Goal: Information Seeking & Learning: Learn about a topic

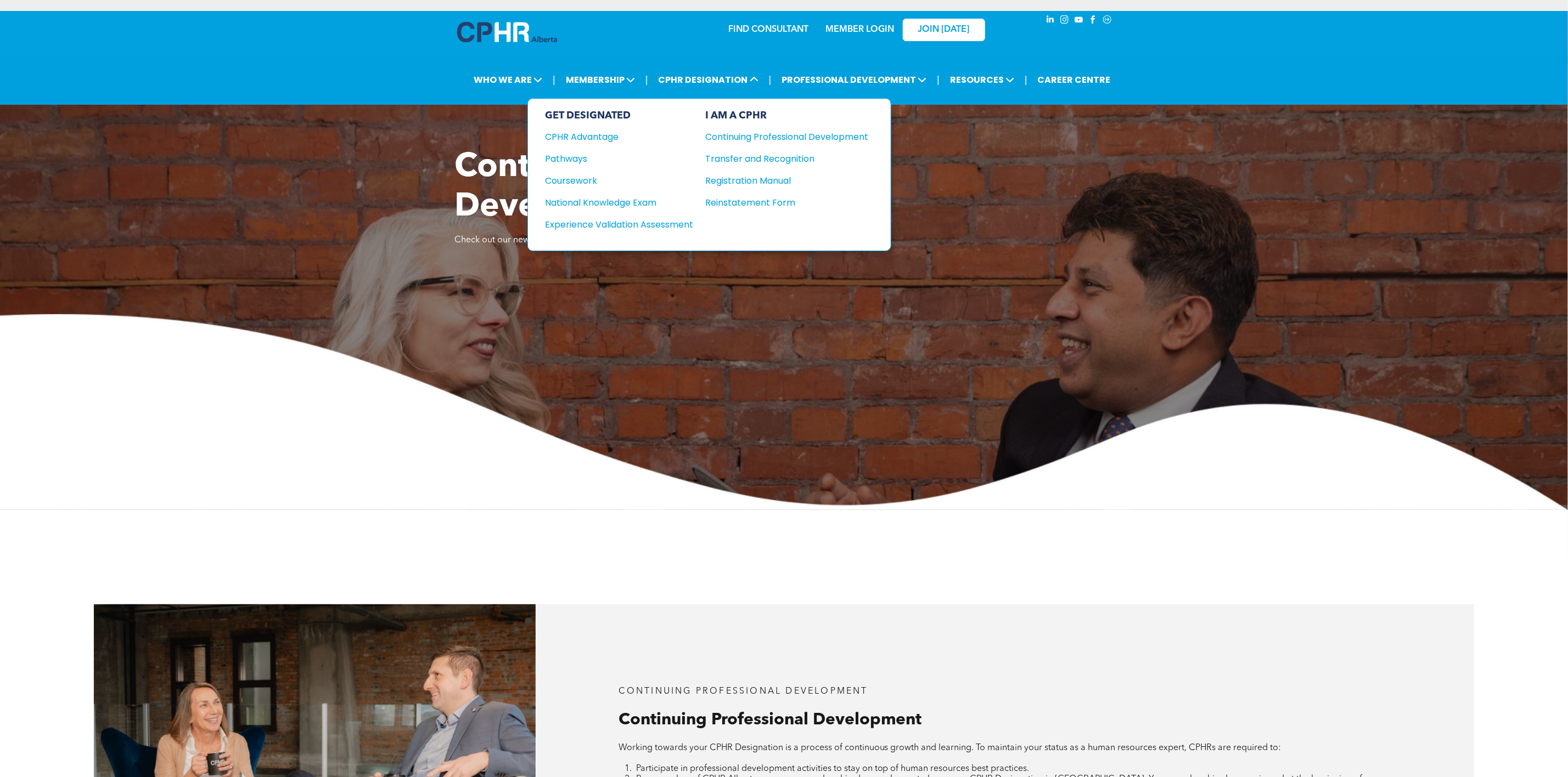
click at [586, 175] on div "Coursework" at bounding box center [612, 181] width 133 height 14
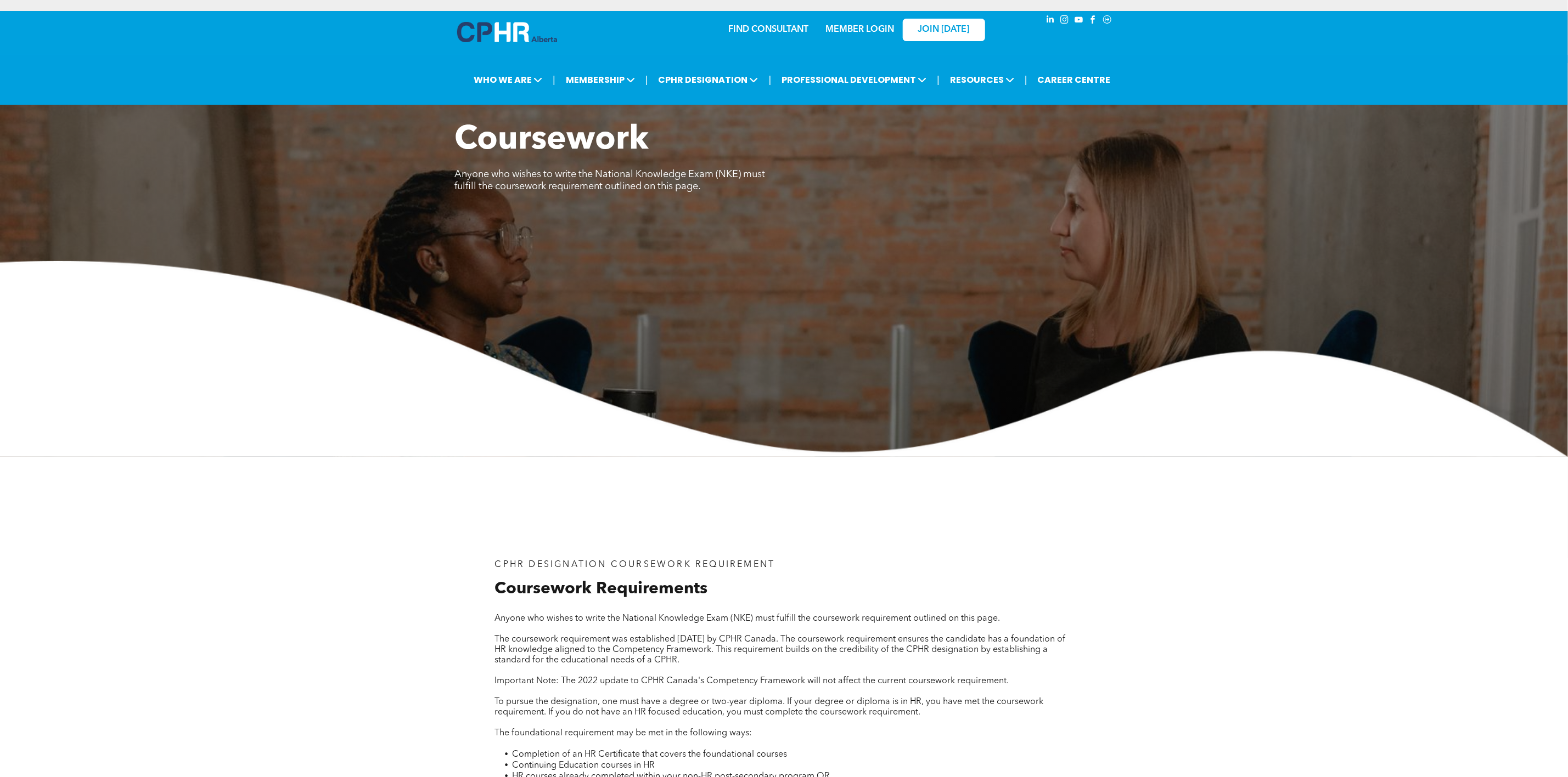
scroll to position [329, 0]
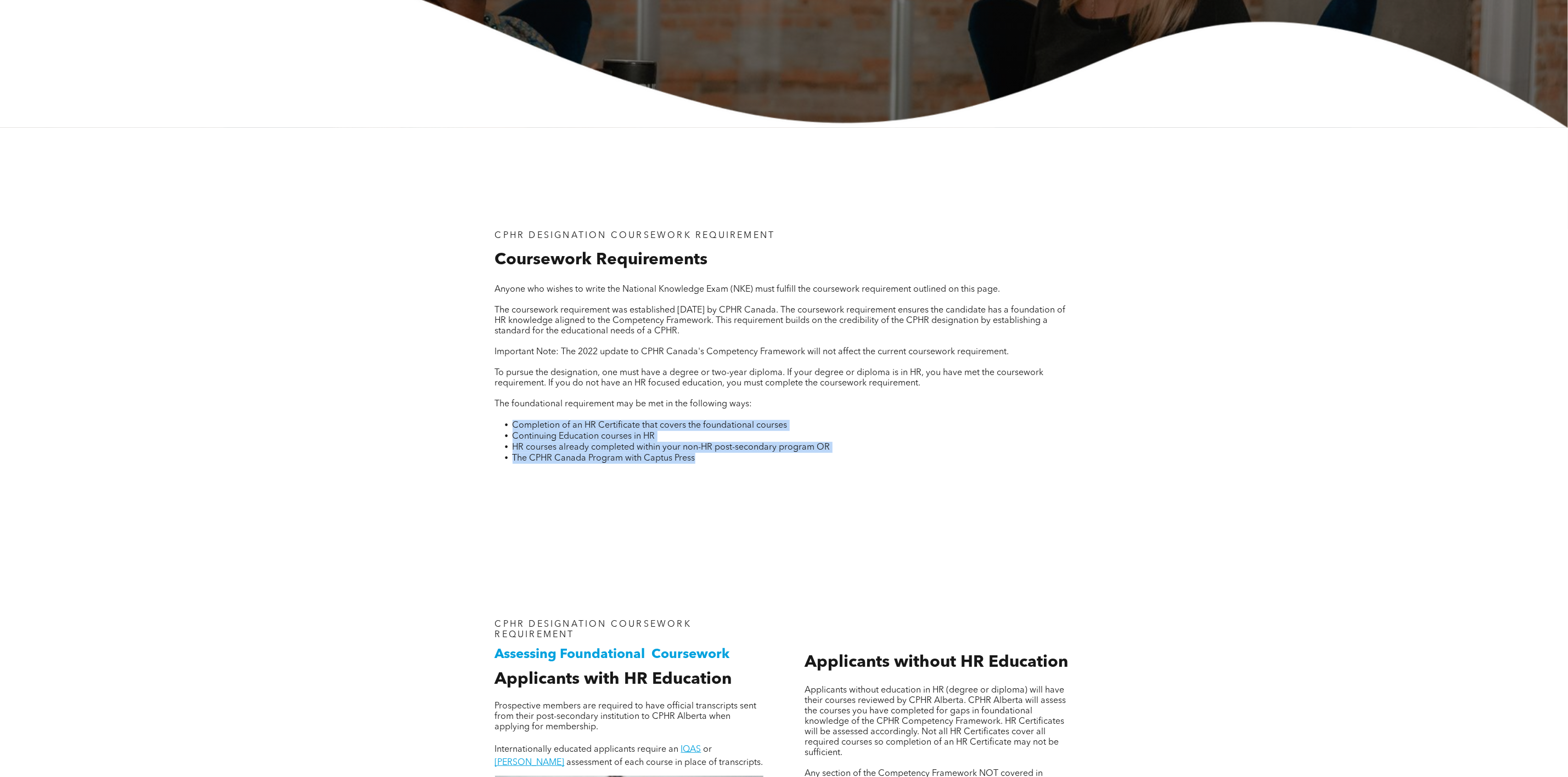
drag, startPoint x: 710, startPoint y: 458, endPoint x: 498, endPoint y: 432, distance: 213.6
click at [498, 432] on ul "Completion of an HR Certificate that covers the foundational courses Continuing…" at bounding box center [784, 442] width 578 height 44
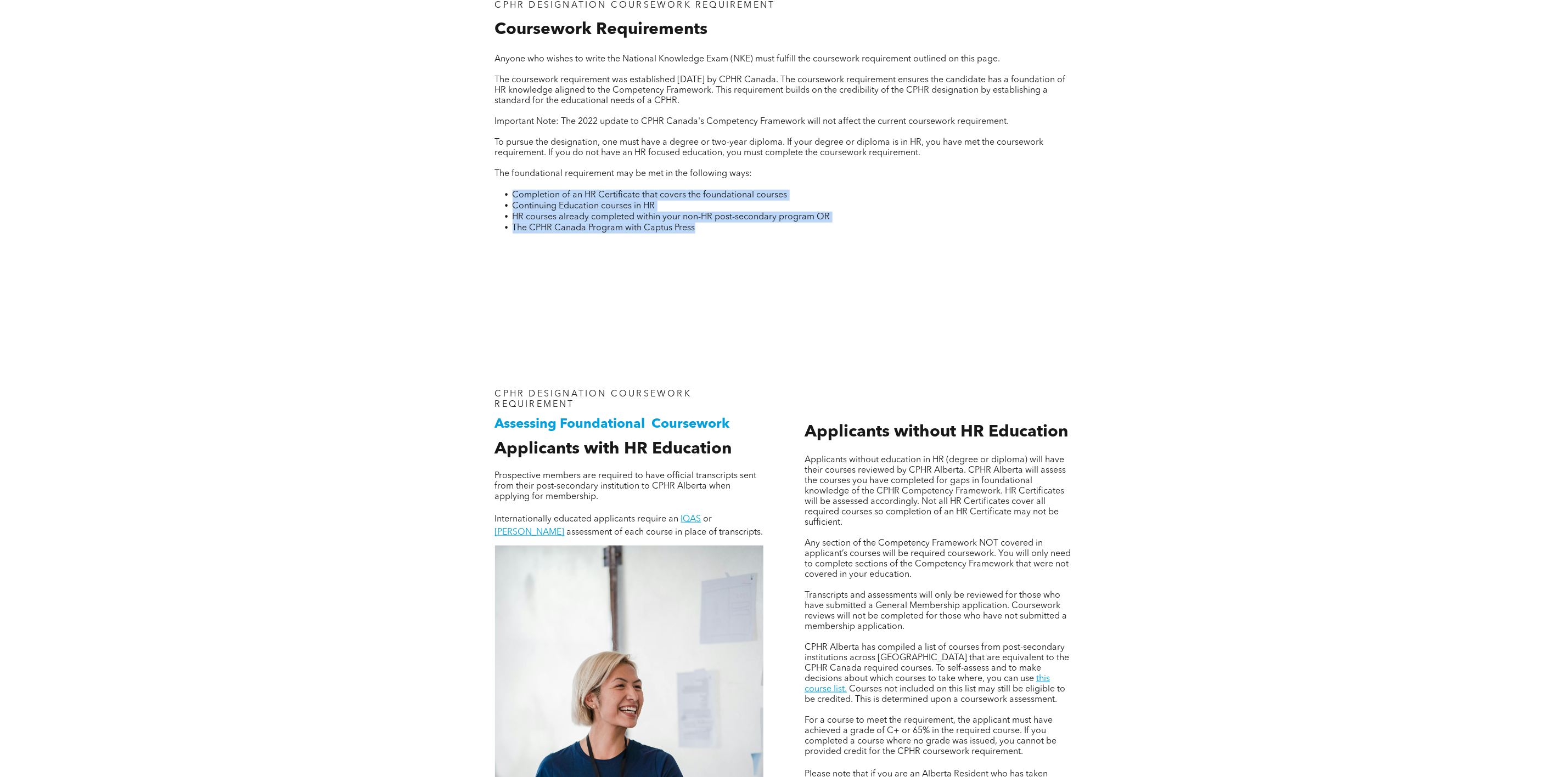
scroll to position [411, 0]
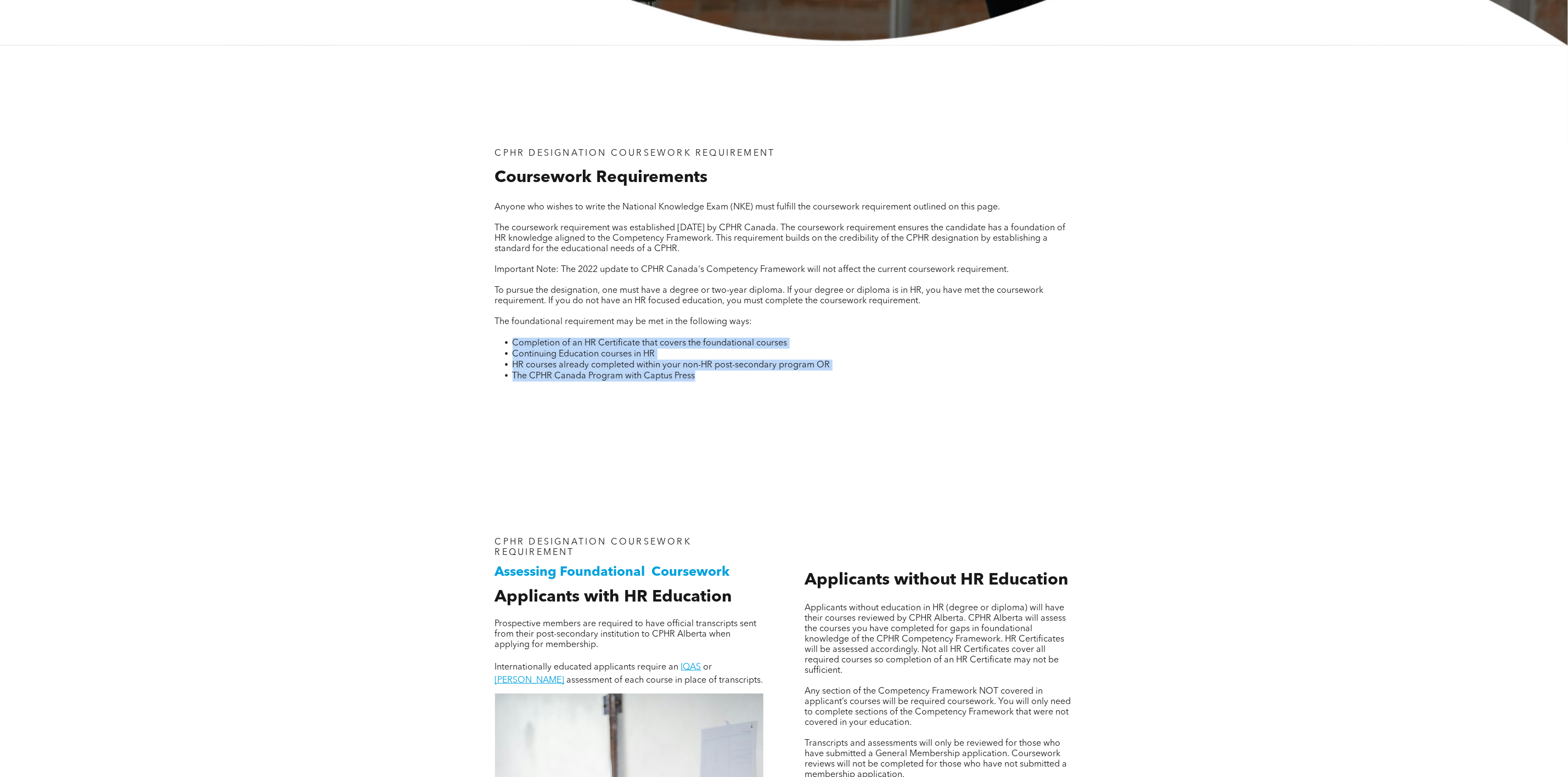
copy ul "Completion of an HR Certificate that covers the foundational courses Continuing…"
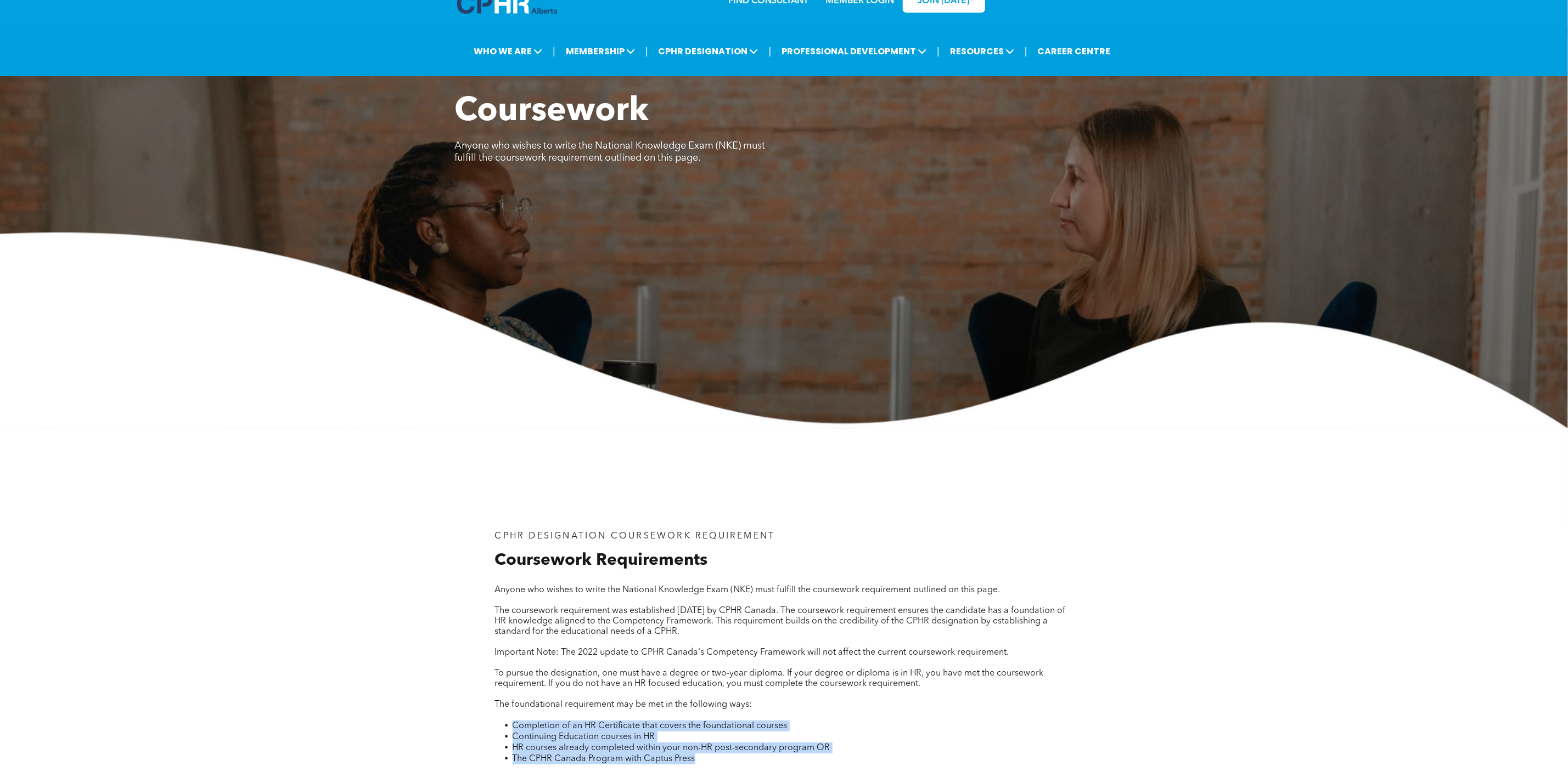
scroll to position [0, 0]
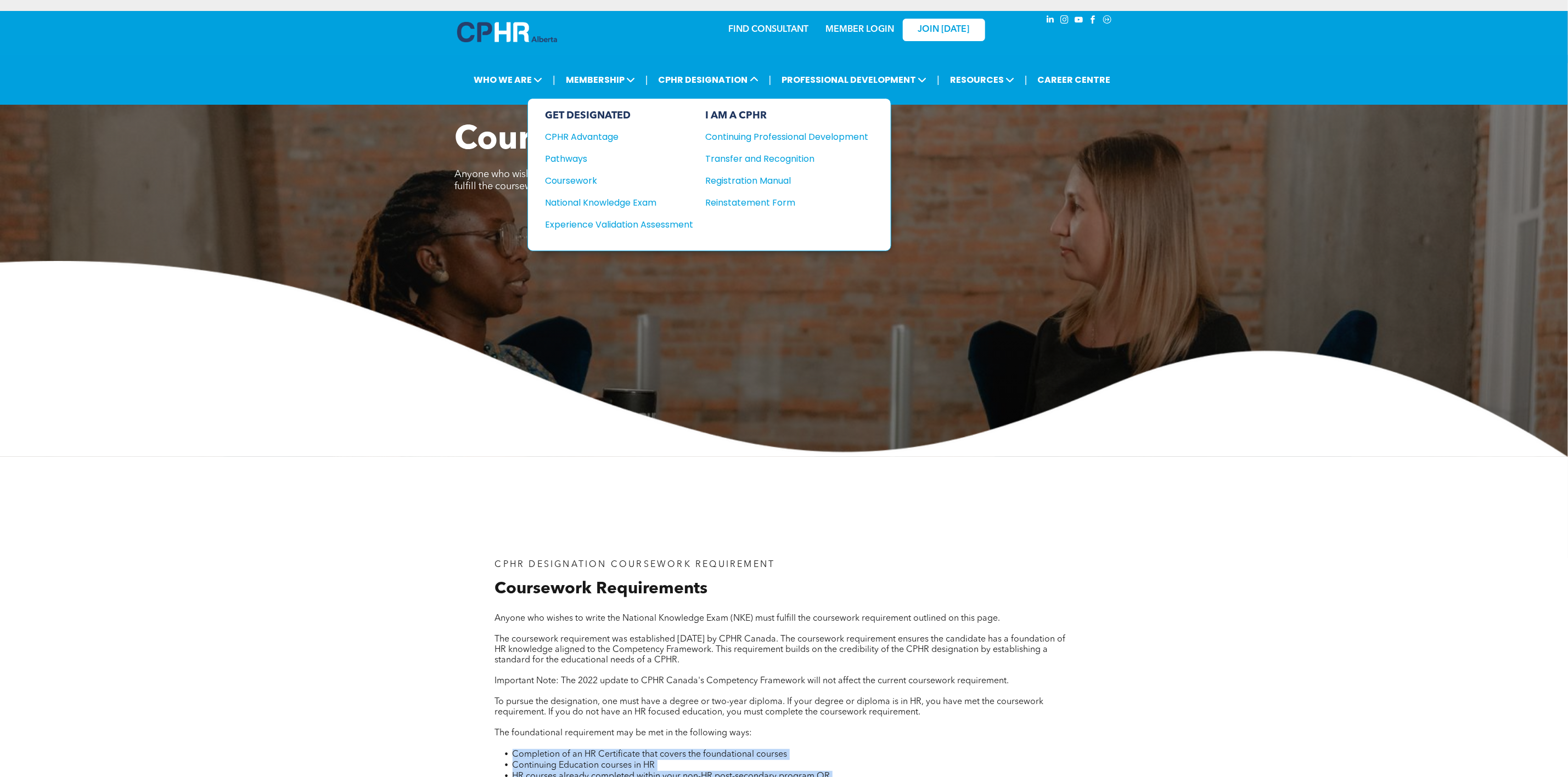
click at [593, 160] on div "Pathways" at bounding box center [612, 159] width 133 height 14
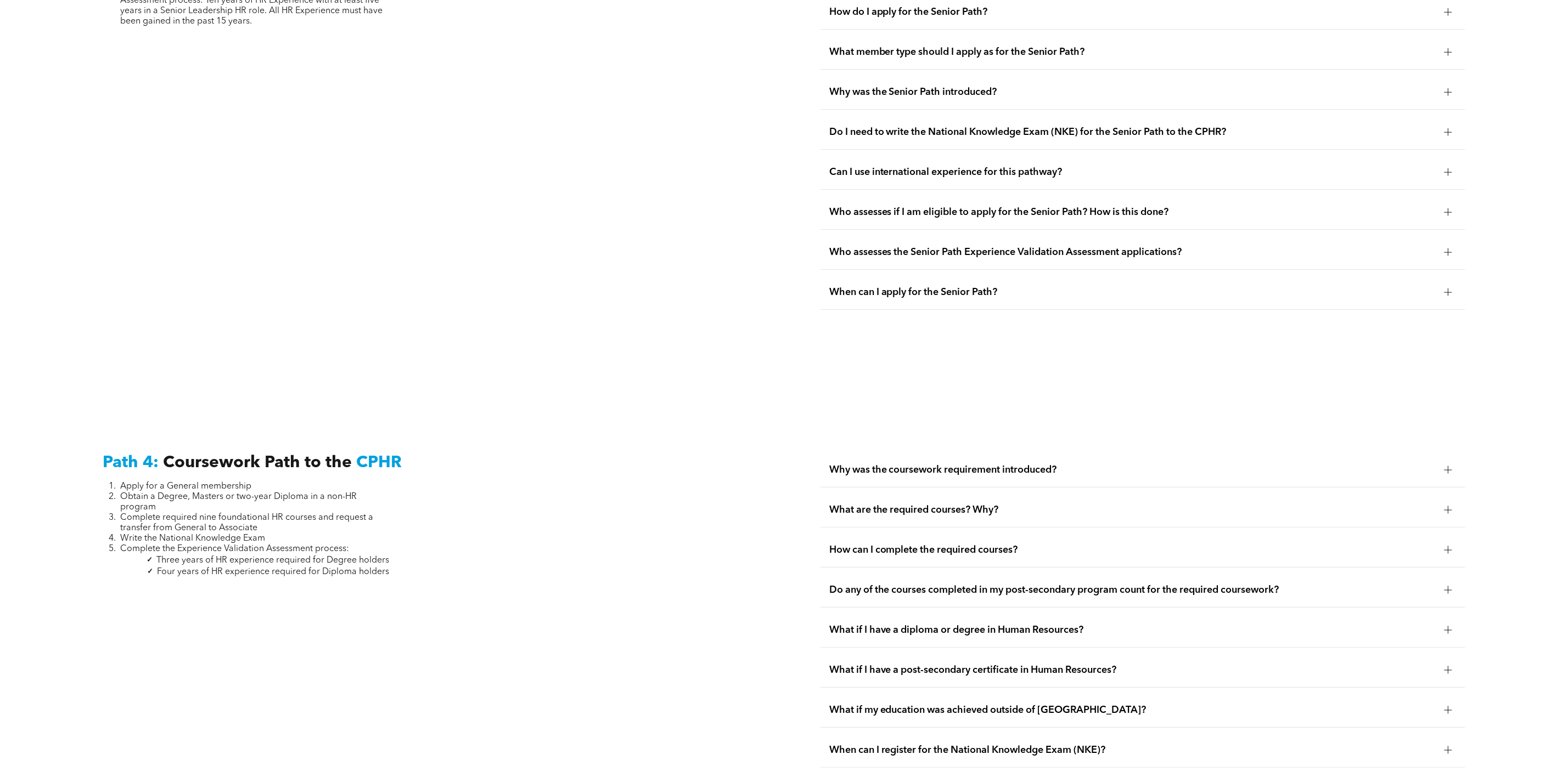
scroll to position [3290, 0]
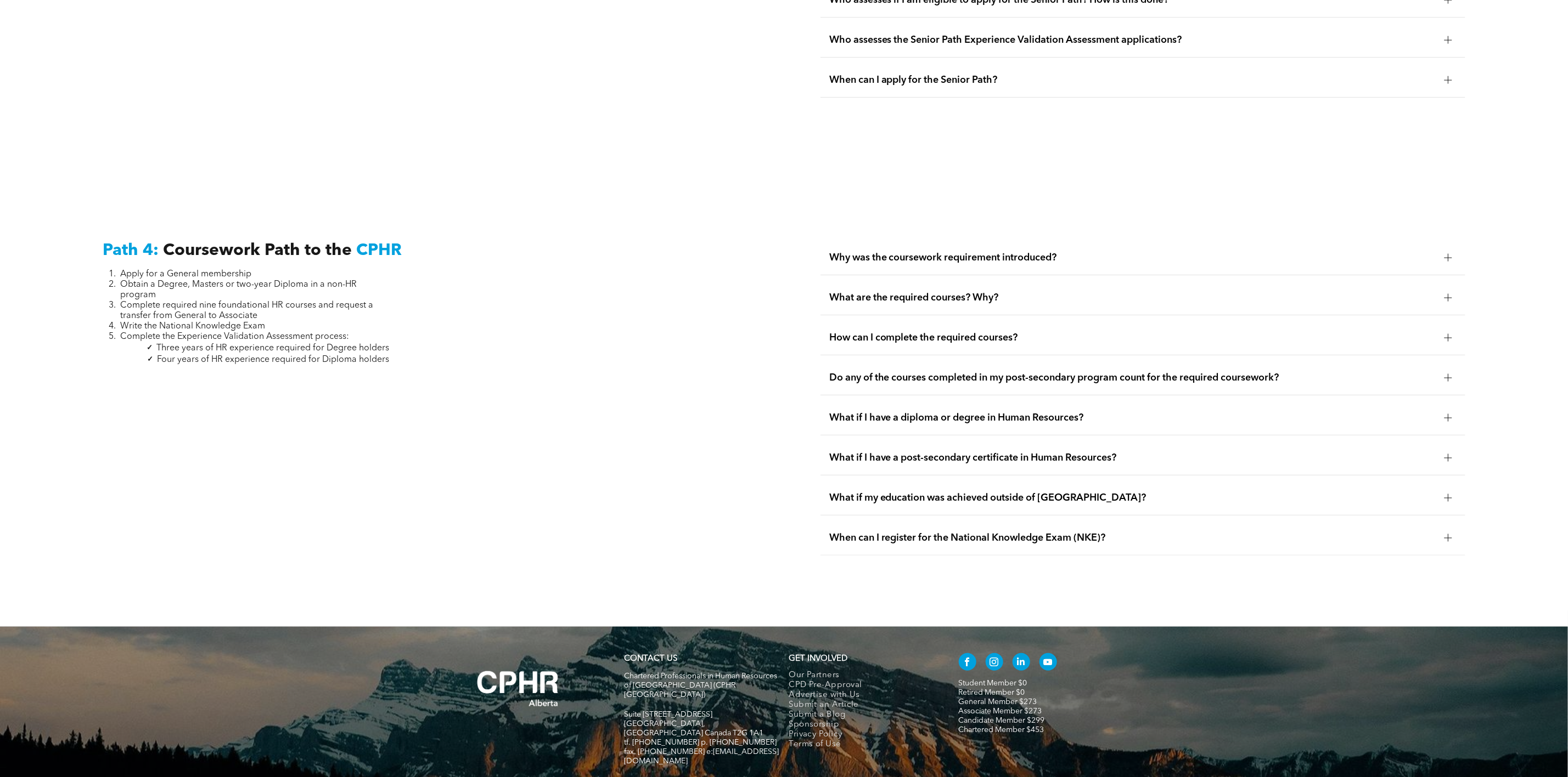
click at [975, 334] on div "How can I complete the required courses?" at bounding box center [1142, 338] width 645 height 34
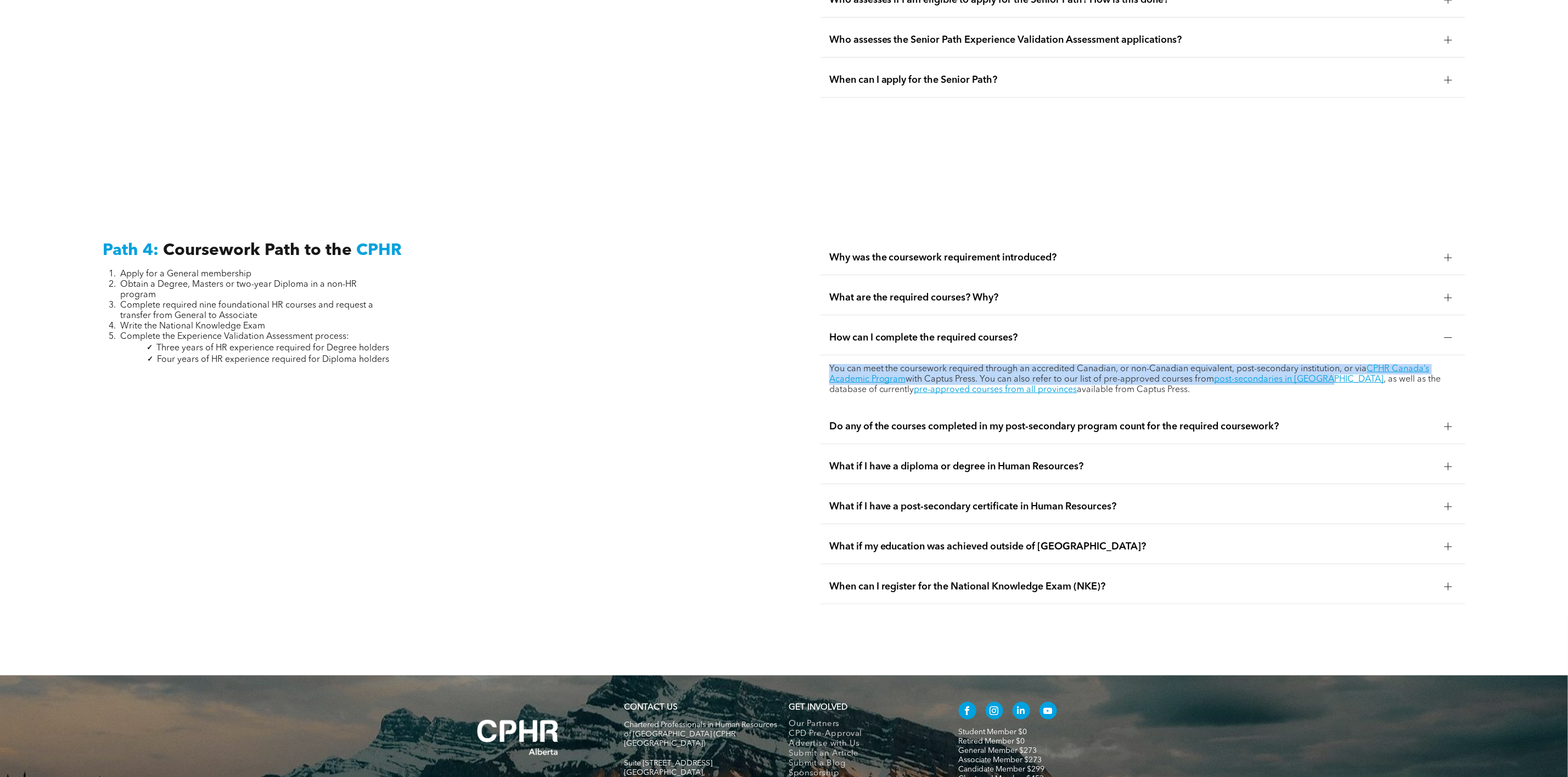
drag, startPoint x: 810, startPoint y: 367, endPoint x: 1324, endPoint y: 381, distance: 514.2
click at [1324, 381] on div "Path 4: Coursework Path to the CPHR Apply for a General membership Obtain a Deg…" at bounding box center [784, 423] width 1568 height 507
copy p "You can meet the coursework required through an accredited Canadian, or non-Can…"
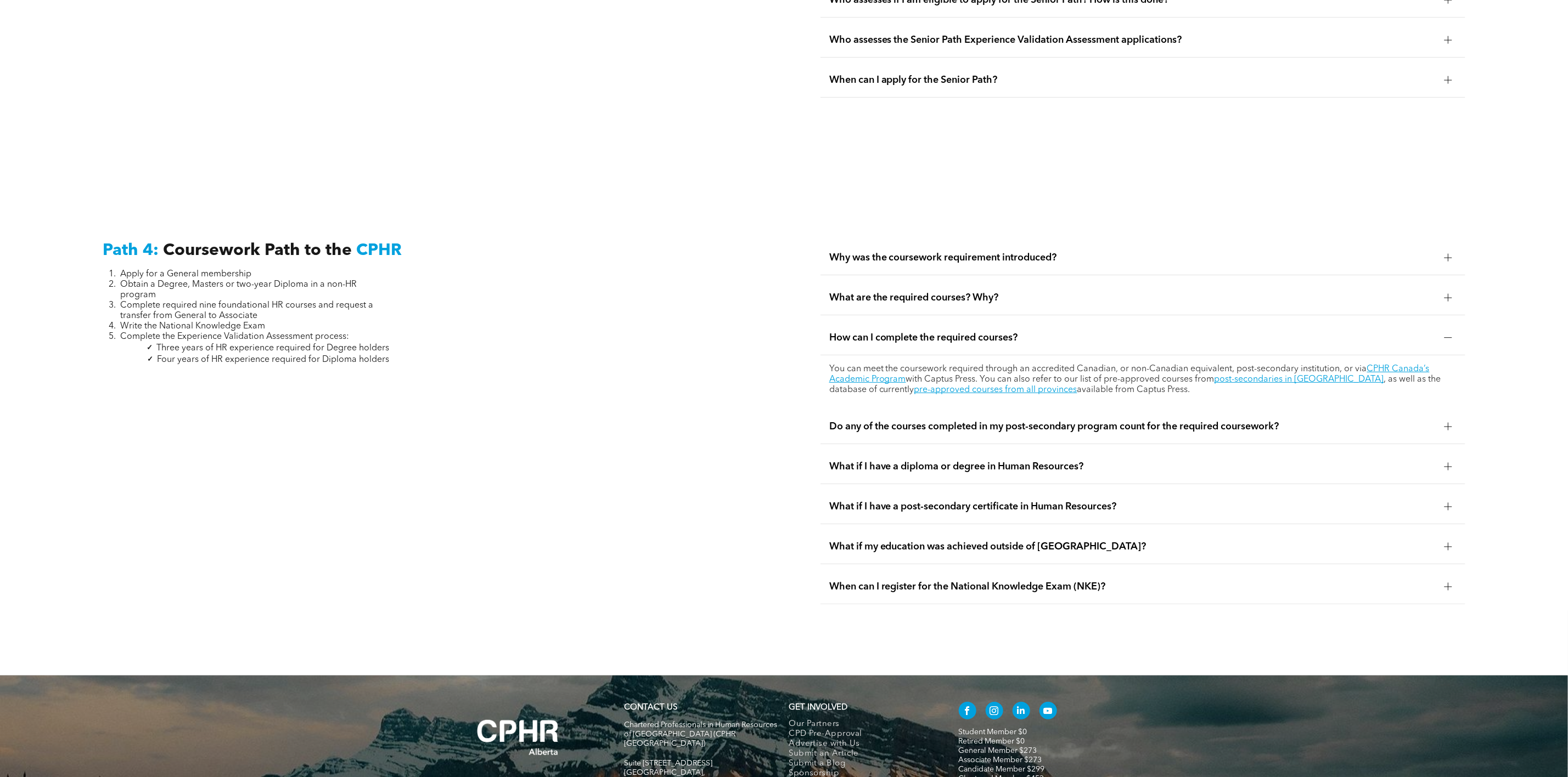
click at [785, 394] on div "Path 4: Coursework Path to the CPHR Apply for a General membership Obtain a Deg…" at bounding box center [784, 423] width 1568 height 507
drag, startPoint x: 868, startPoint y: 395, endPoint x: 1027, endPoint y: 397, distance: 159.0
click at [1027, 396] on p "You can meet the coursework required through an accredited Canadian, or non-Can…" at bounding box center [1142, 380] width 627 height 32
drag, startPoint x: 1080, startPoint y: 383, endPoint x: 1327, endPoint y: 385, distance: 247.0
click at [1327, 385] on p "You can meet the coursework required through an accredited Canadian, or non-Can…" at bounding box center [1142, 380] width 627 height 32
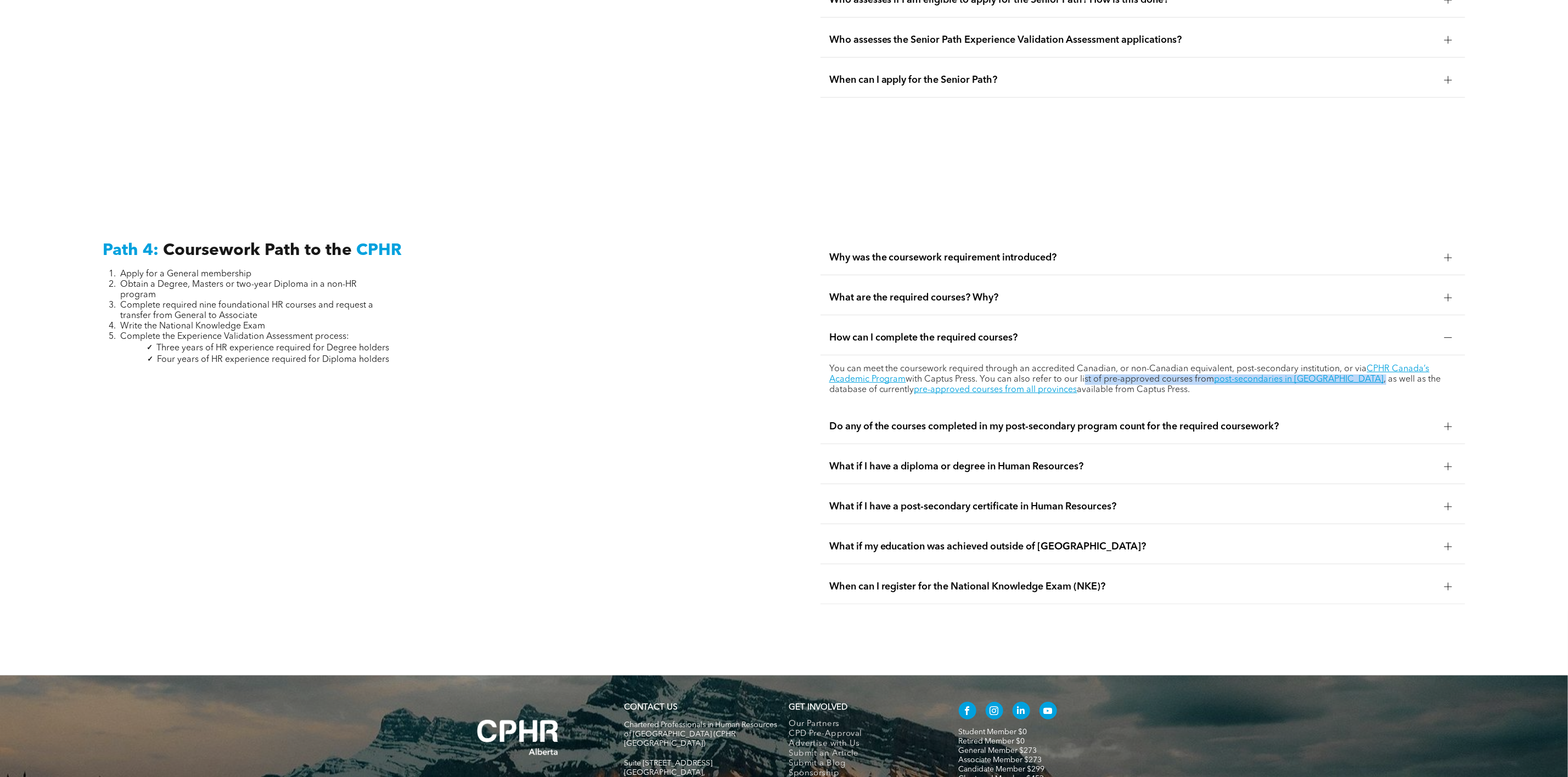
copy p "list of pre-approved courses from post-secondaries in Alberta ,"
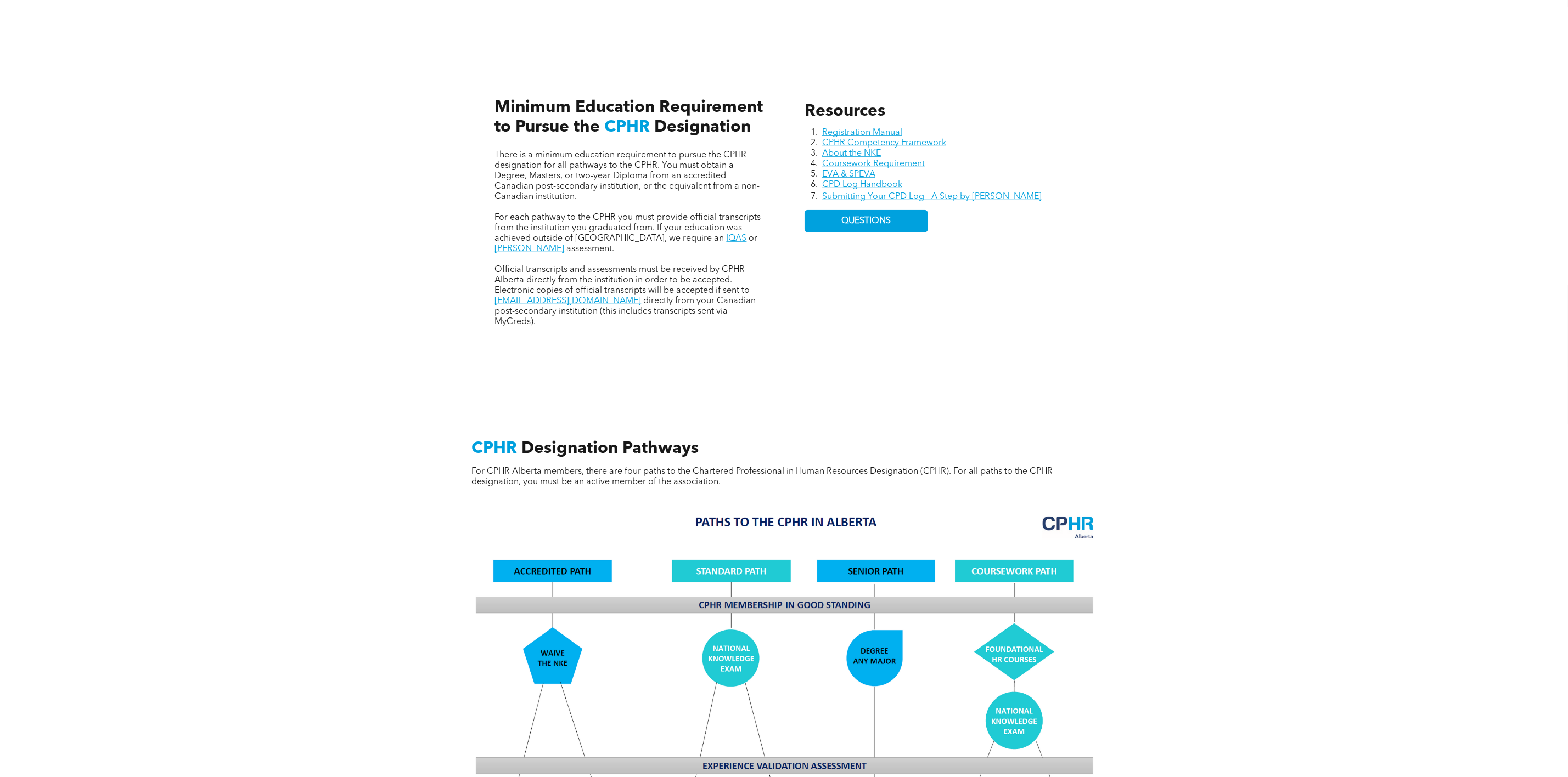
scroll to position [411, 0]
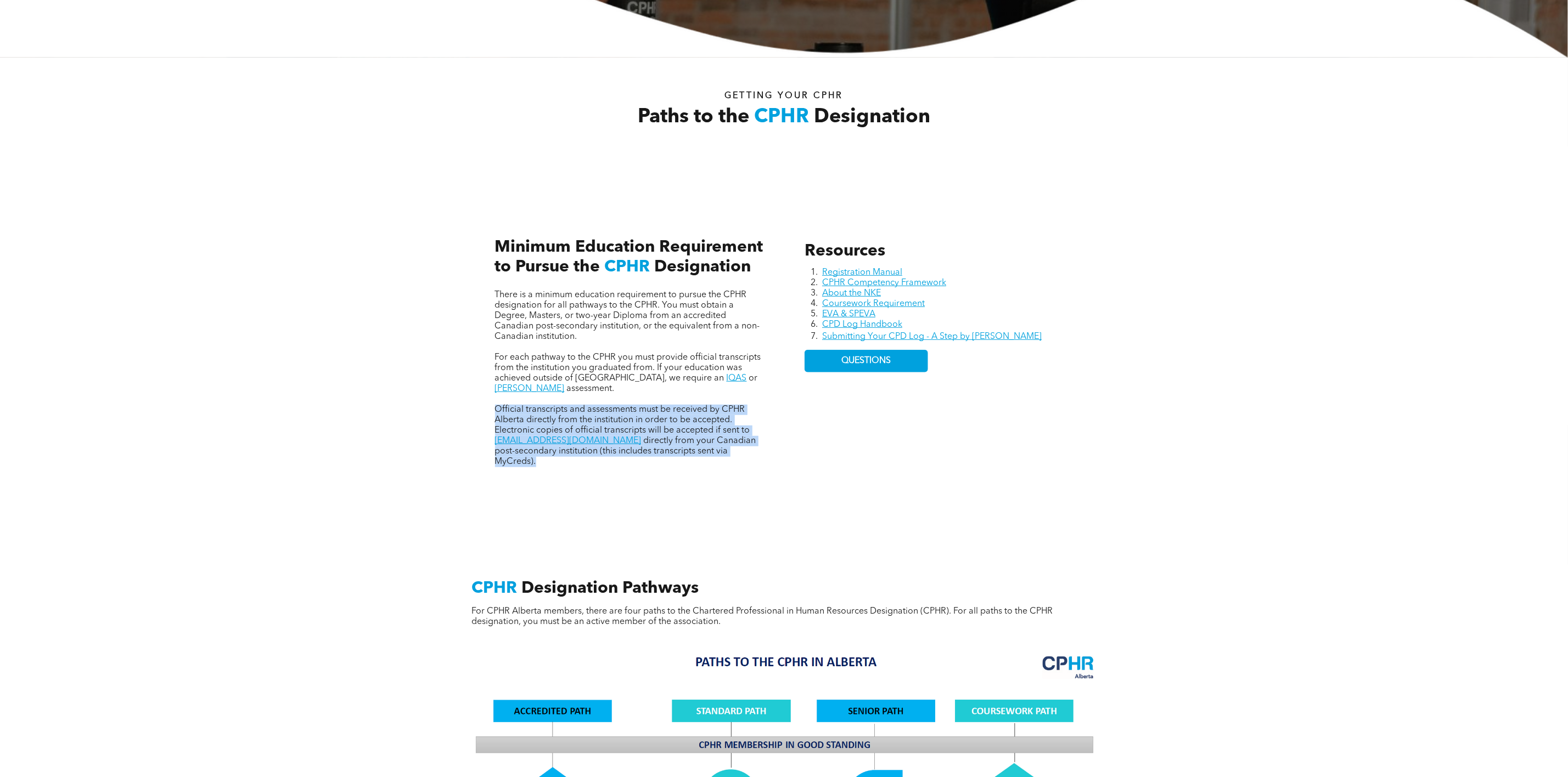
drag, startPoint x: 494, startPoint y: 409, endPoint x: 712, endPoint y: 462, distance: 224.4
click at [712, 462] on div "There is a minimum education requirement to pursue the CPHR designation for all…" at bounding box center [629, 342] width 286 height 268
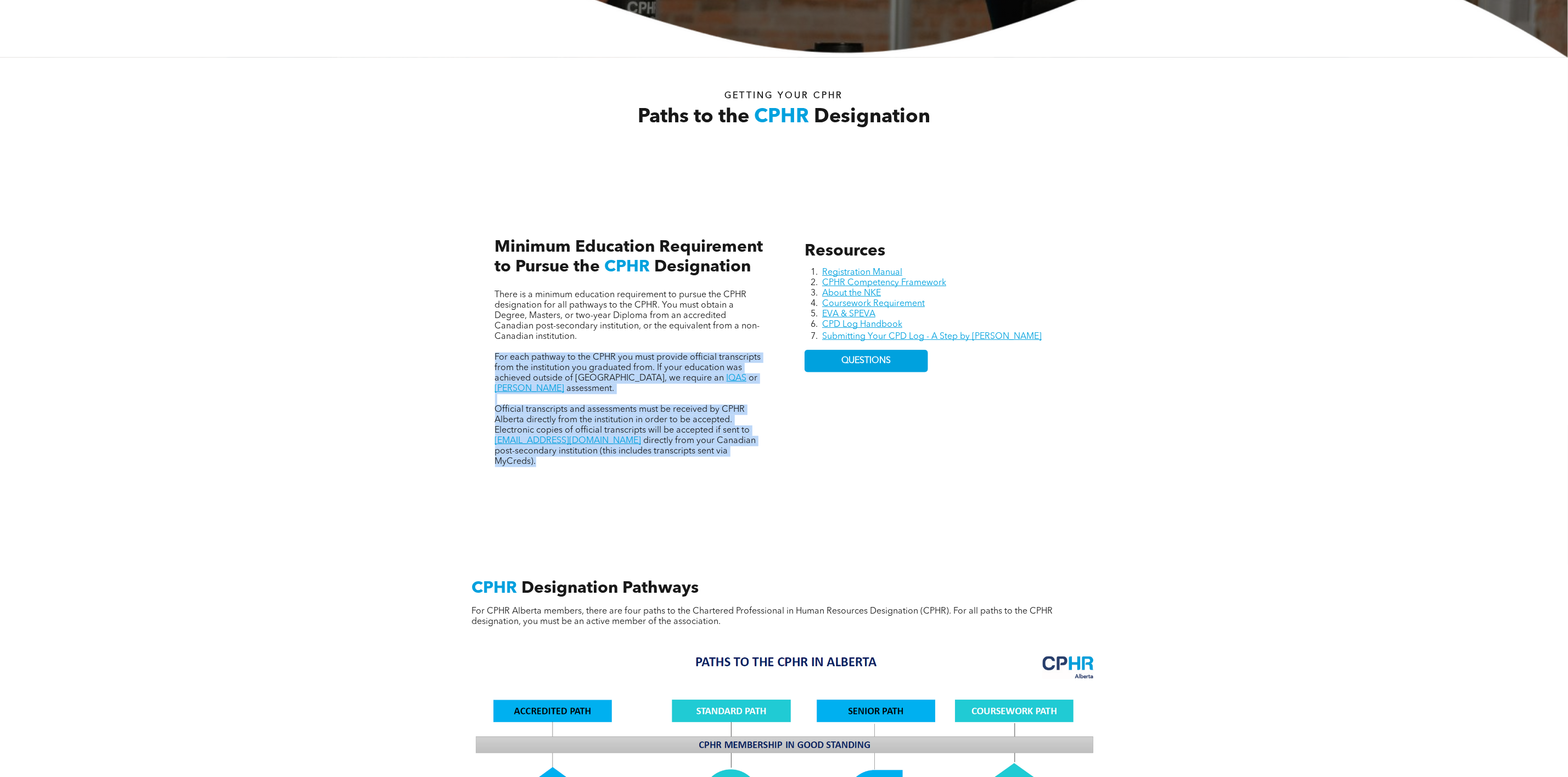
drag, startPoint x: 496, startPoint y: 358, endPoint x: 723, endPoint y: 460, distance: 248.9
click at [723, 460] on div "There is a minimum education requirement to pursue the CPHR designation for all…" at bounding box center [629, 342] width 286 height 268
copy div "For each pathway to the CPHR you must provide official transcripts from the ins…"
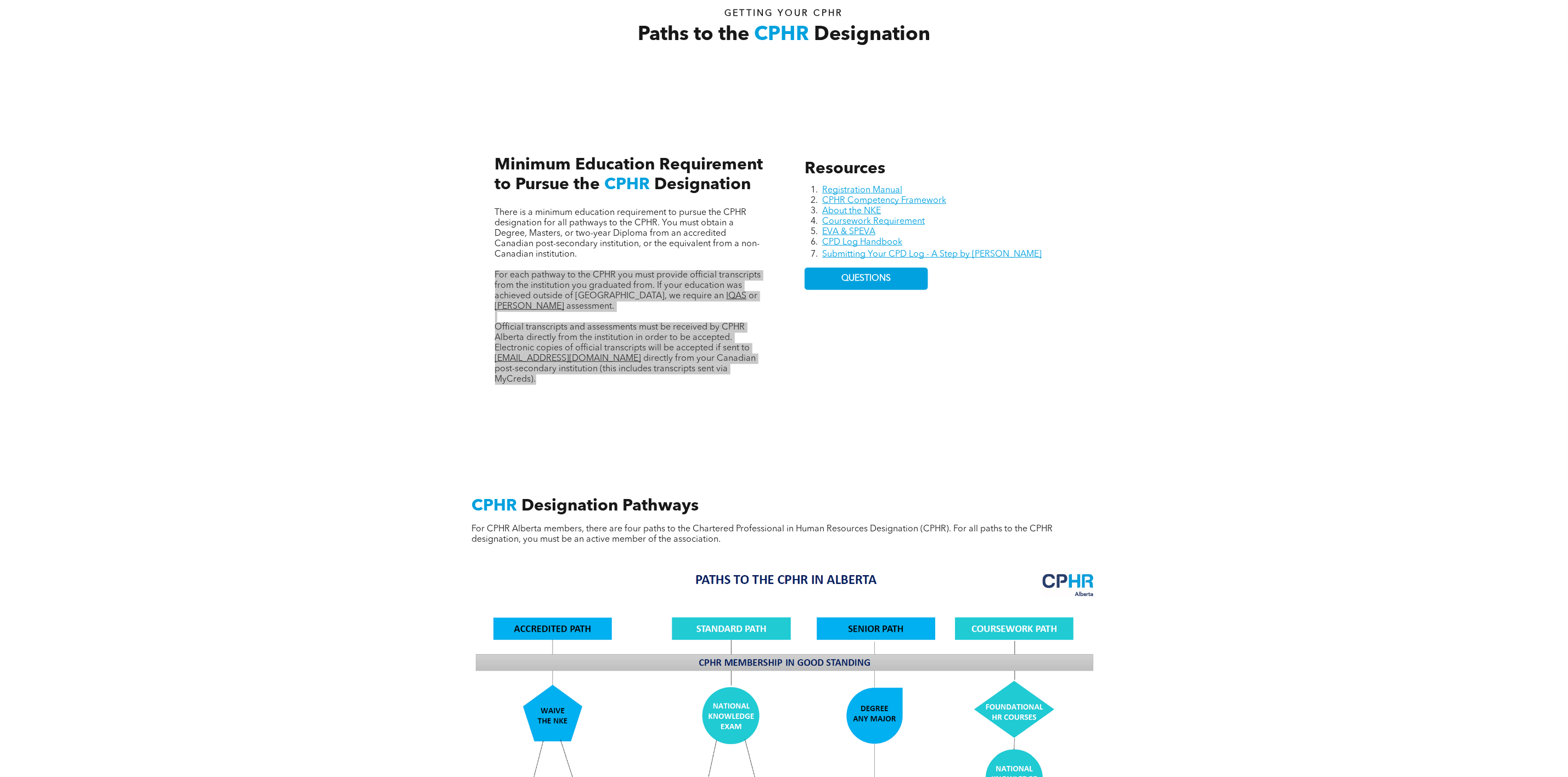
scroll to position [0, 0]
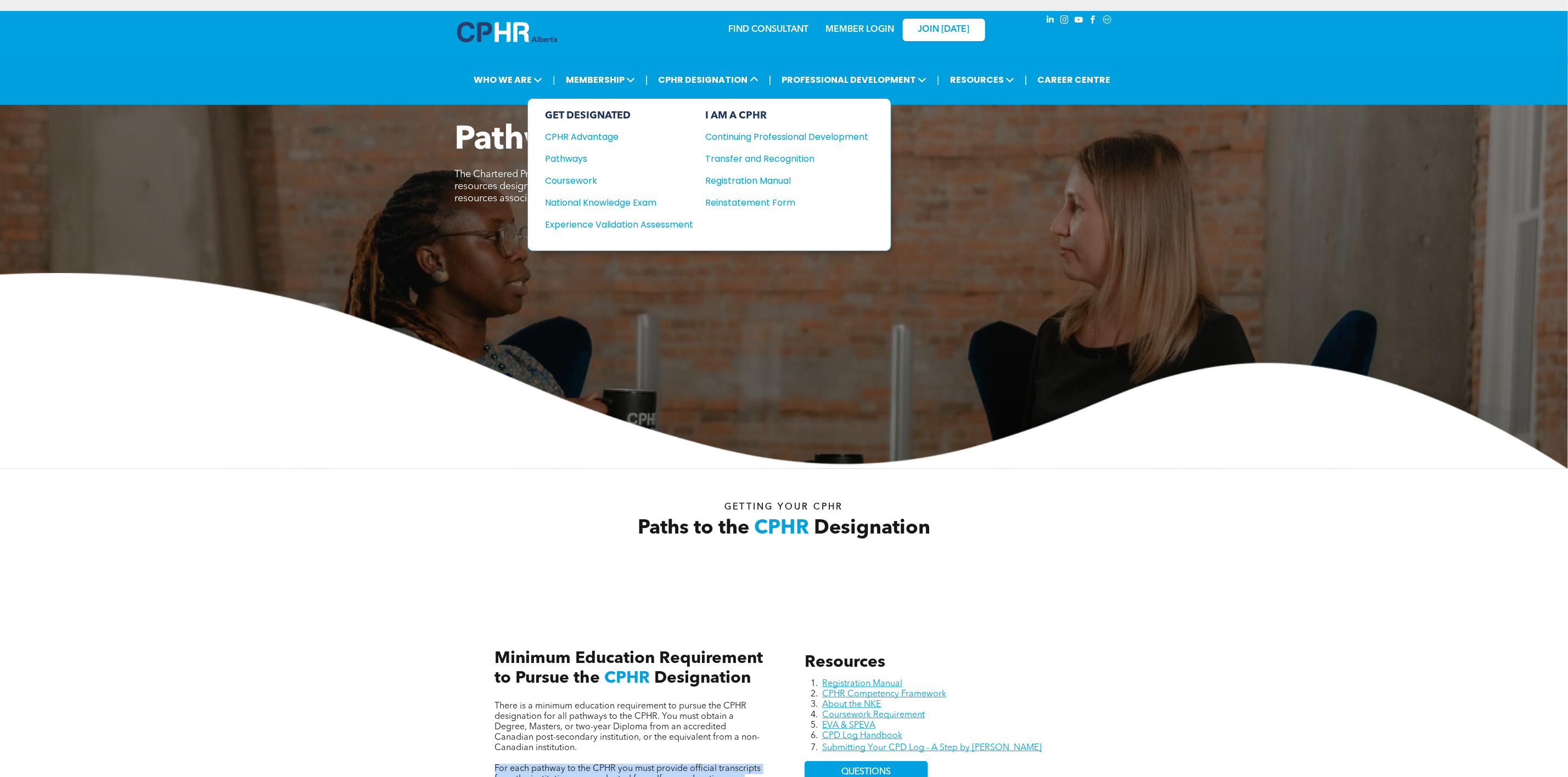
click at [739, 176] on div "Registration Manual" at bounding box center [778, 181] width 147 height 14
